Goal: Task Accomplishment & Management: Manage account settings

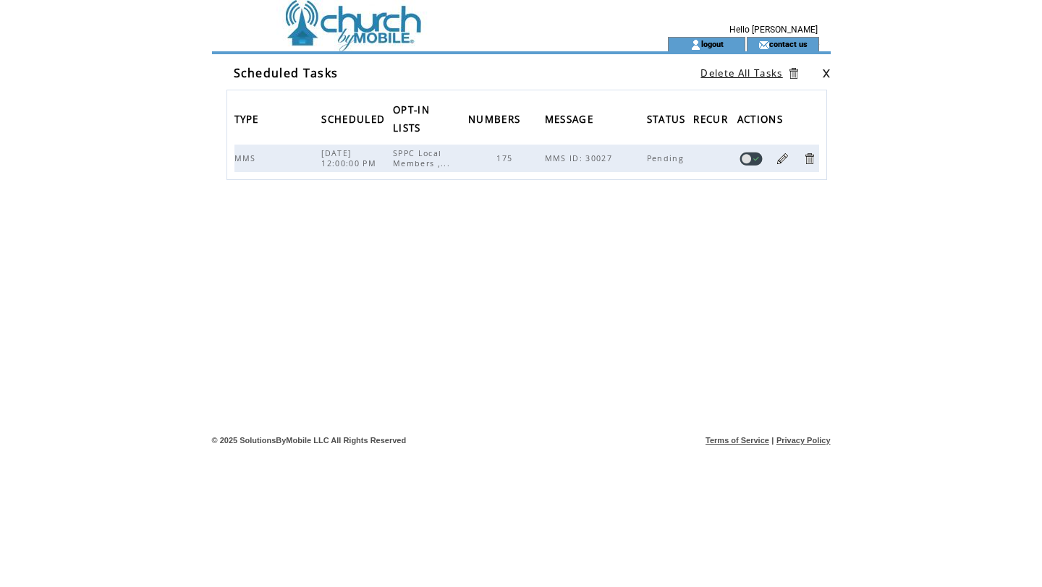
click at [337, 219] on div "TYPE SCHEDULED OPT-IN LISTS NUMBERS MESSAGE STATUS RECUR ACTIONS MMS 08/27/2025…" at bounding box center [526, 220] width 601 height 260
click at [352, 34] on td at bounding box center [416, 18] width 397 height 37
